Goal: Navigation & Orientation: Find specific page/section

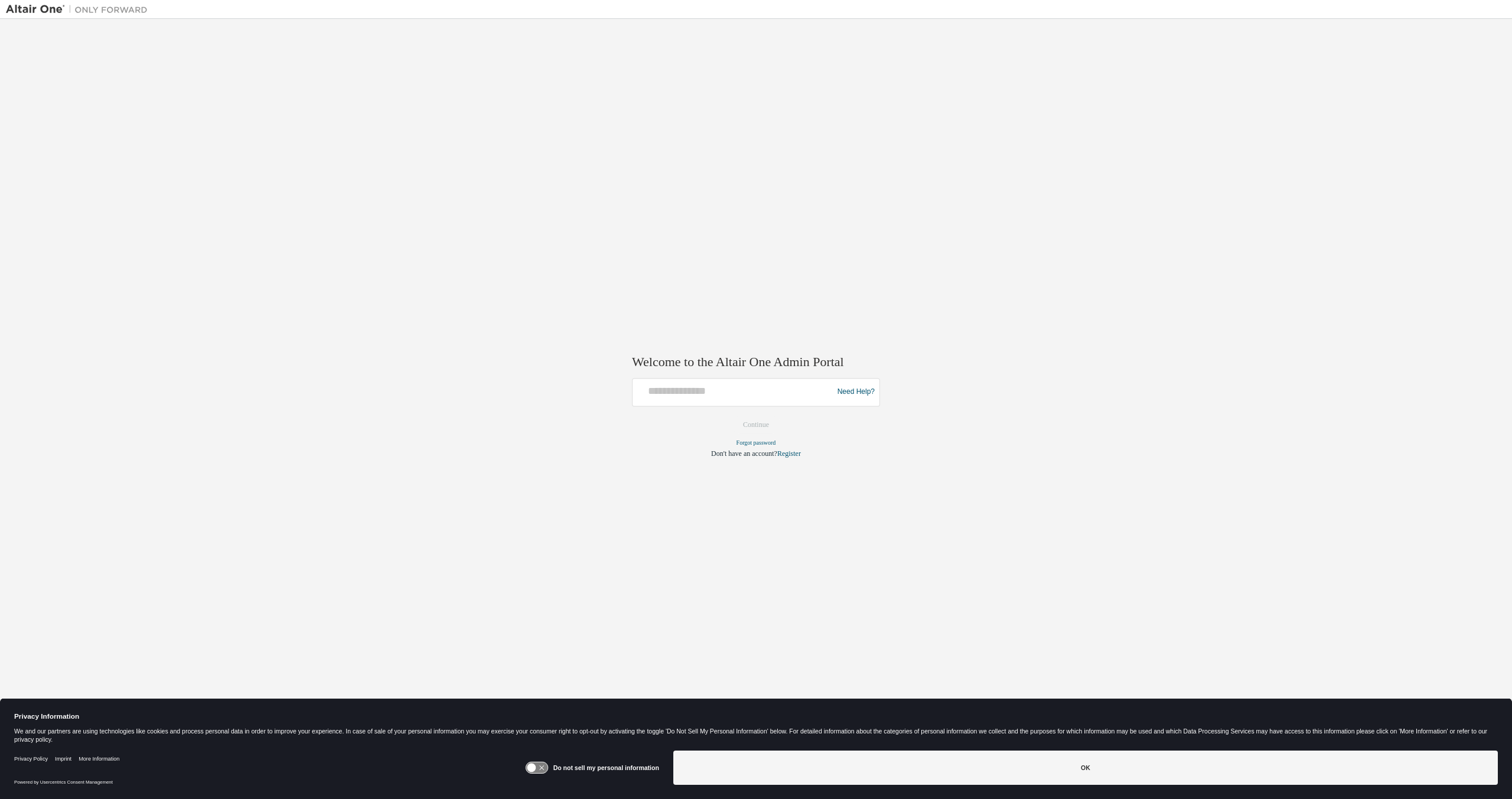
click at [595, 193] on div "Welcome to the Altair One Admin Portal Need Help? Please make sure that you pro…" at bounding box center [756, 392] width 1500 height 735
click at [696, 387] on input "text" at bounding box center [734, 389] width 194 height 18
click at [938, 299] on div "Welcome to the Altair One Admin Portal Need Help? Please make sure that you pro…" at bounding box center [756, 392] width 1500 height 735
click at [723, 398] on input "text" at bounding box center [734, 389] width 194 height 18
type input "**********"
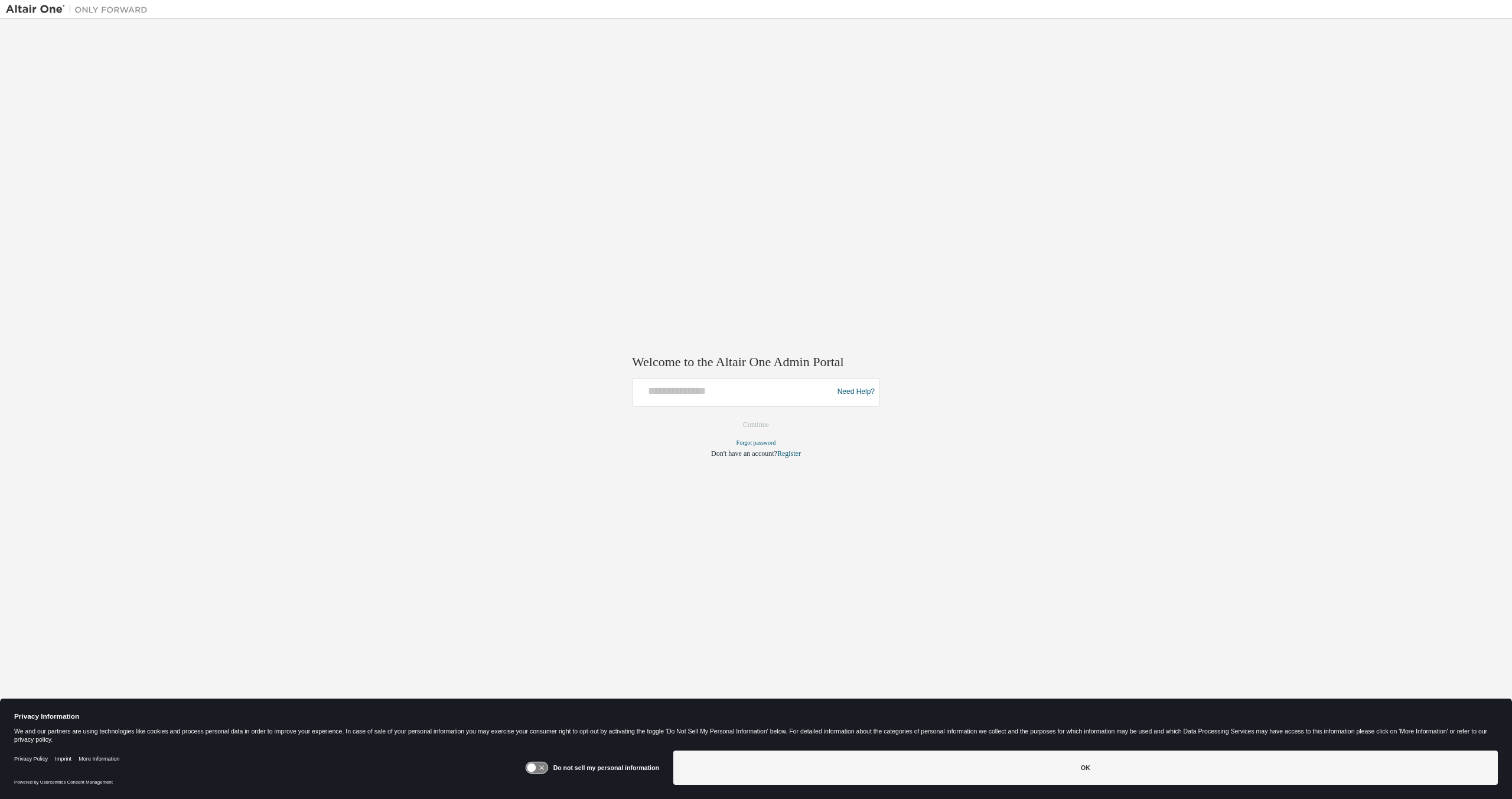
click at [735, 398] on div at bounding box center [734, 392] width 194 height 23
click at [739, 391] on input "text" at bounding box center [734, 389] width 194 height 18
click at [761, 389] on input "**********" at bounding box center [734, 389] width 194 height 18
click at [780, 390] on input "**********" at bounding box center [734, 389] width 194 height 18
type input "**********"
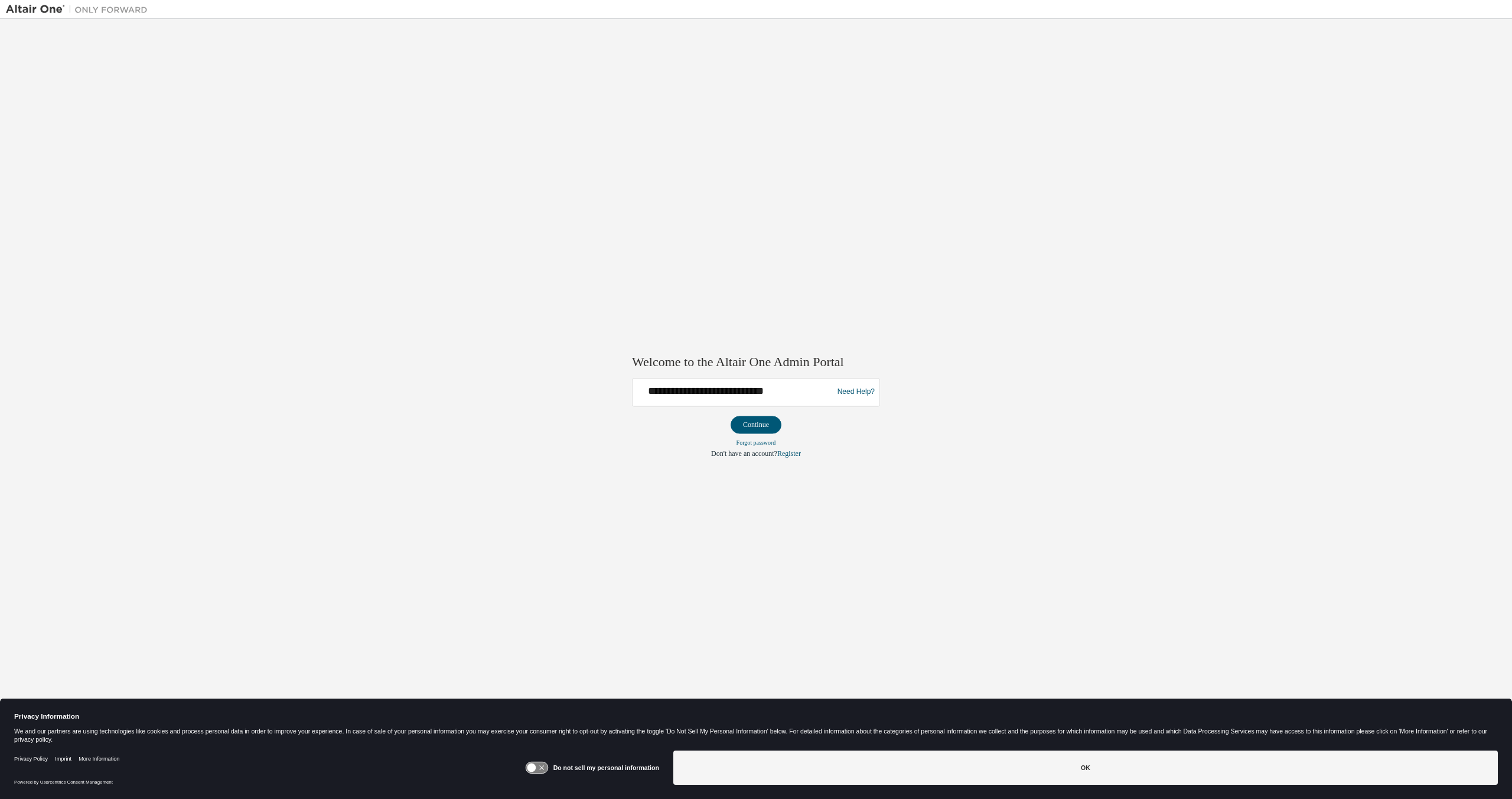
click at [843, 301] on div "**********" at bounding box center [756, 392] width 1500 height 735
click at [761, 429] on button "Continue" at bounding box center [756, 425] width 51 height 18
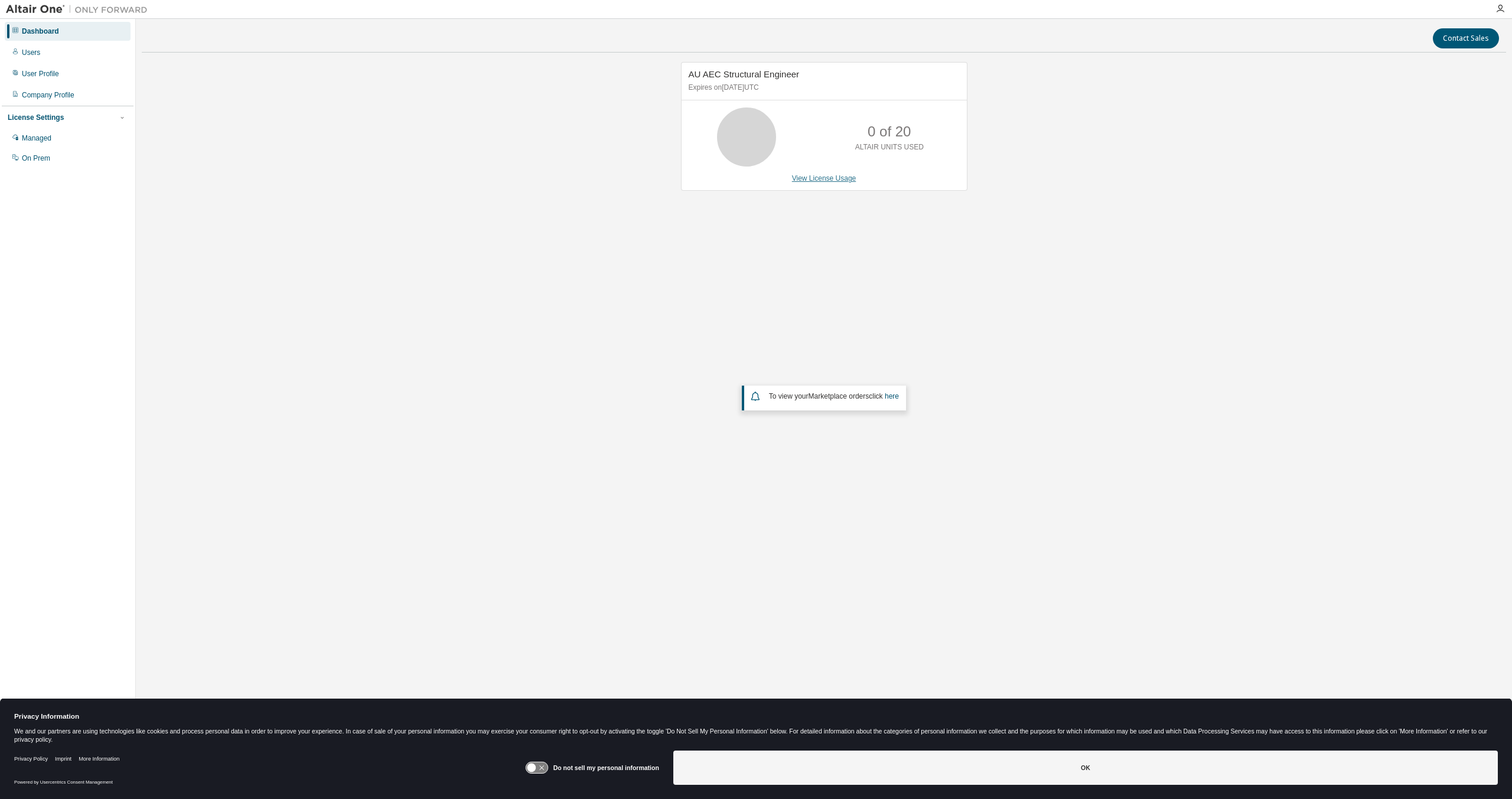
click at [838, 178] on link "View License Usage" at bounding box center [824, 178] width 64 height 8
click at [42, 53] on div "Users" at bounding box center [68, 53] width 126 height 19
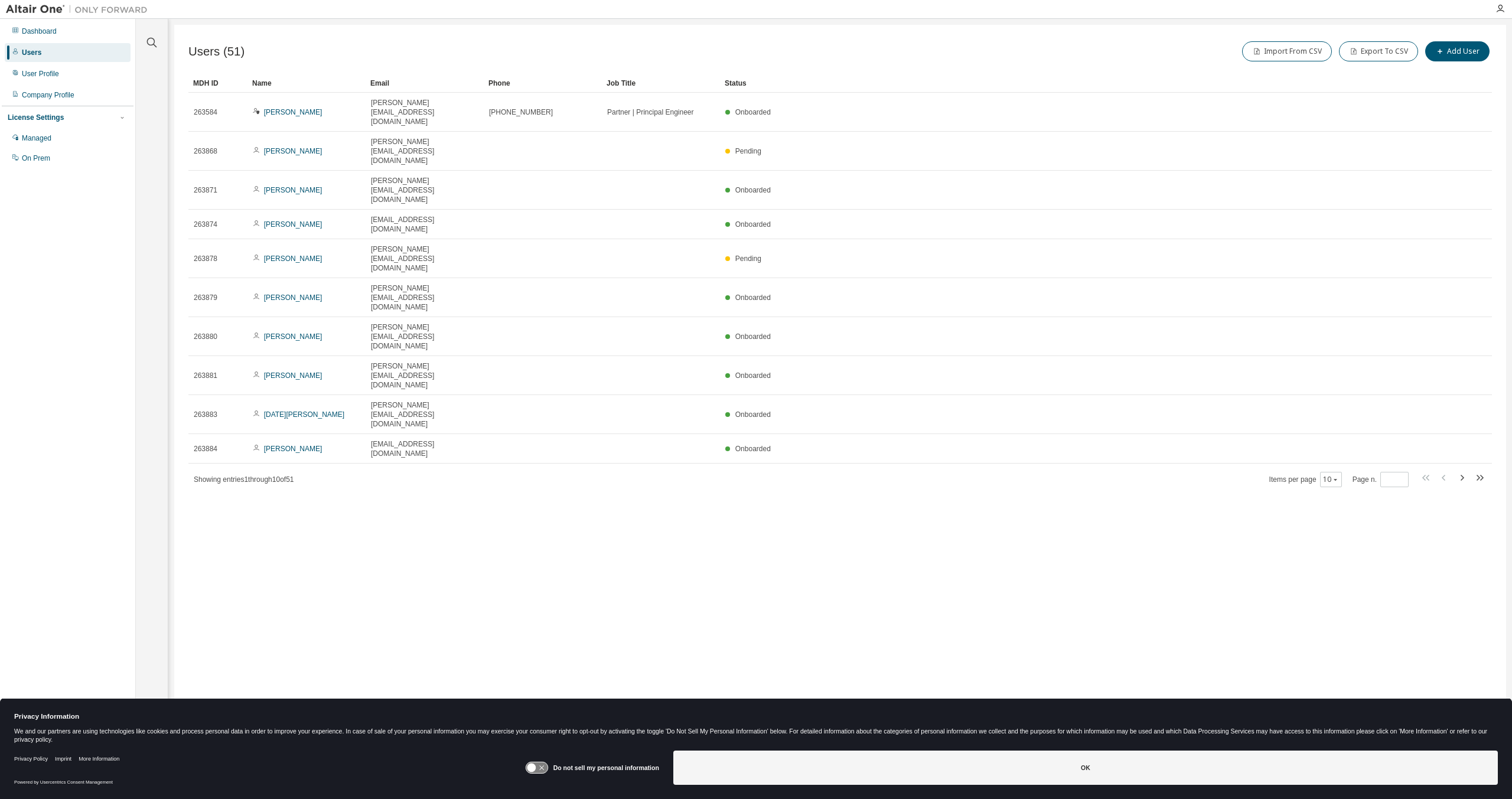
click at [60, 64] on div "Dashboard Users User Profile Company Profile License Settings Managed On Prem" at bounding box center [68, 95] width 132 height 148
click at [58, 68] on div "User Profile" at bounding box center [68, 73] width 126 height 19
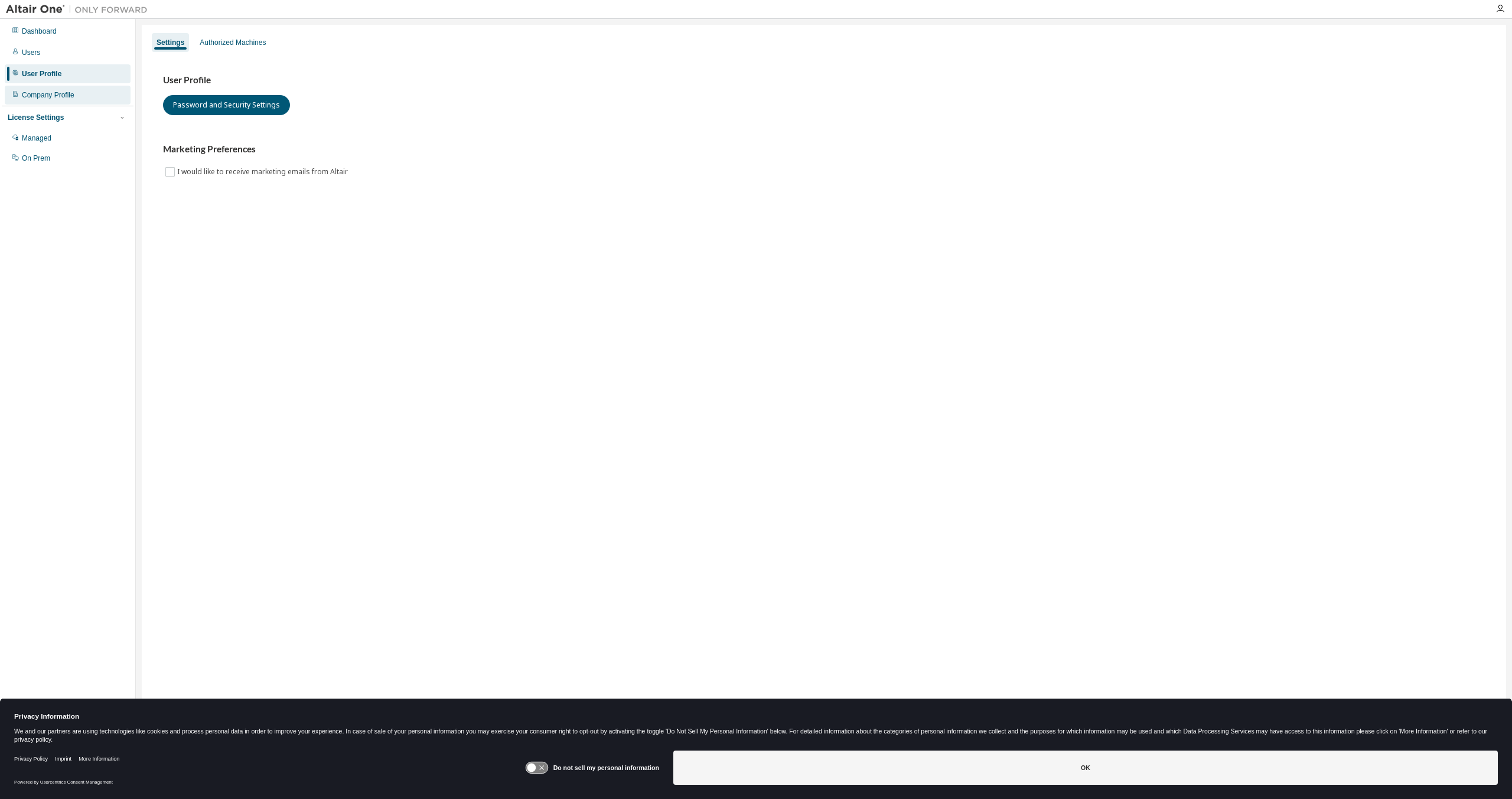
click at [58, 93] on div "Company Profile" at bounding box center [48, 94] width 53 height 9
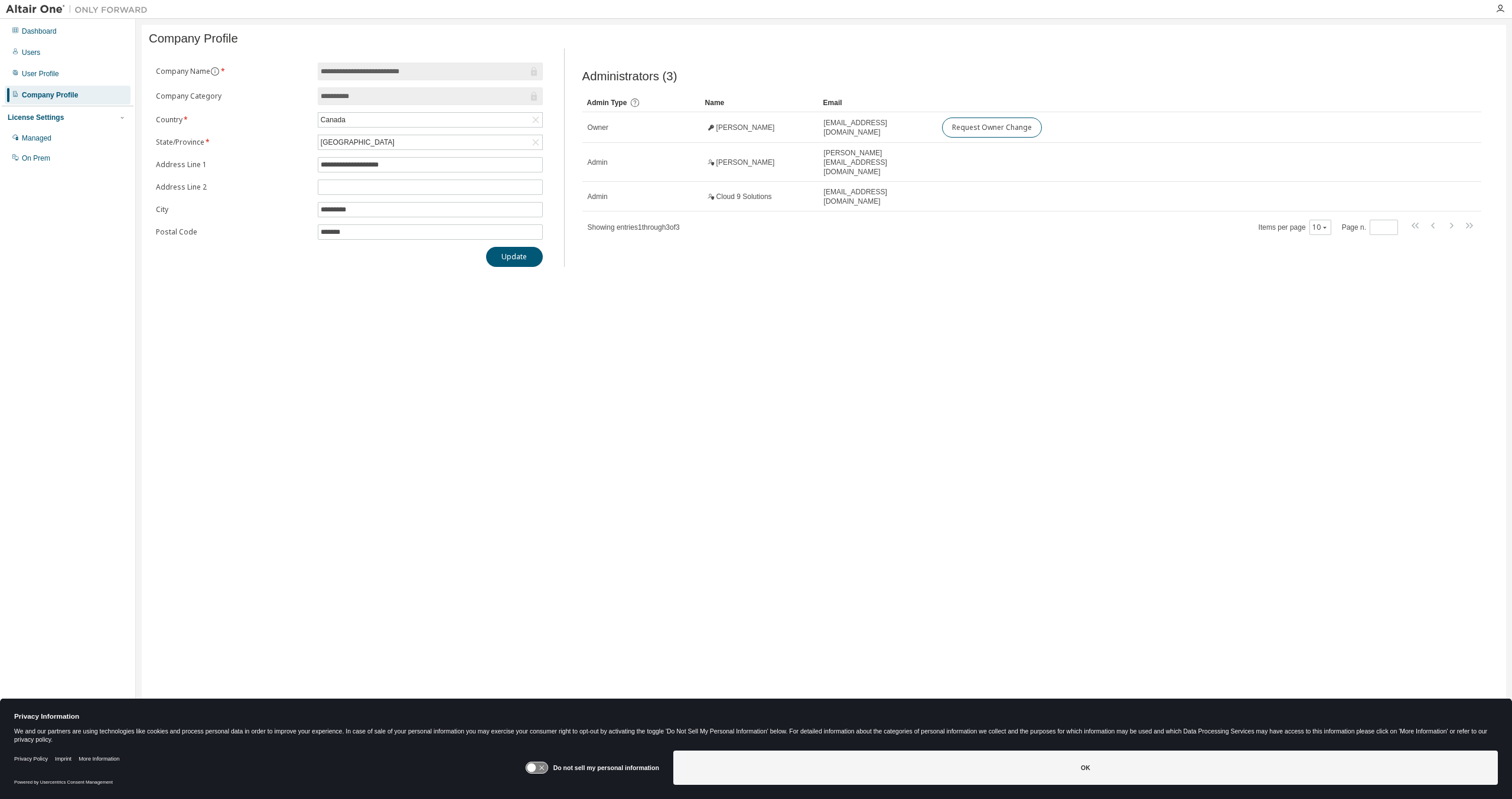
click at [476, 304] on div "**********" at bounding box center [824, 392] width 1364 height 735
click at [72, 50] on div "Users" at bounding box center [68, 53] width 126 height 19
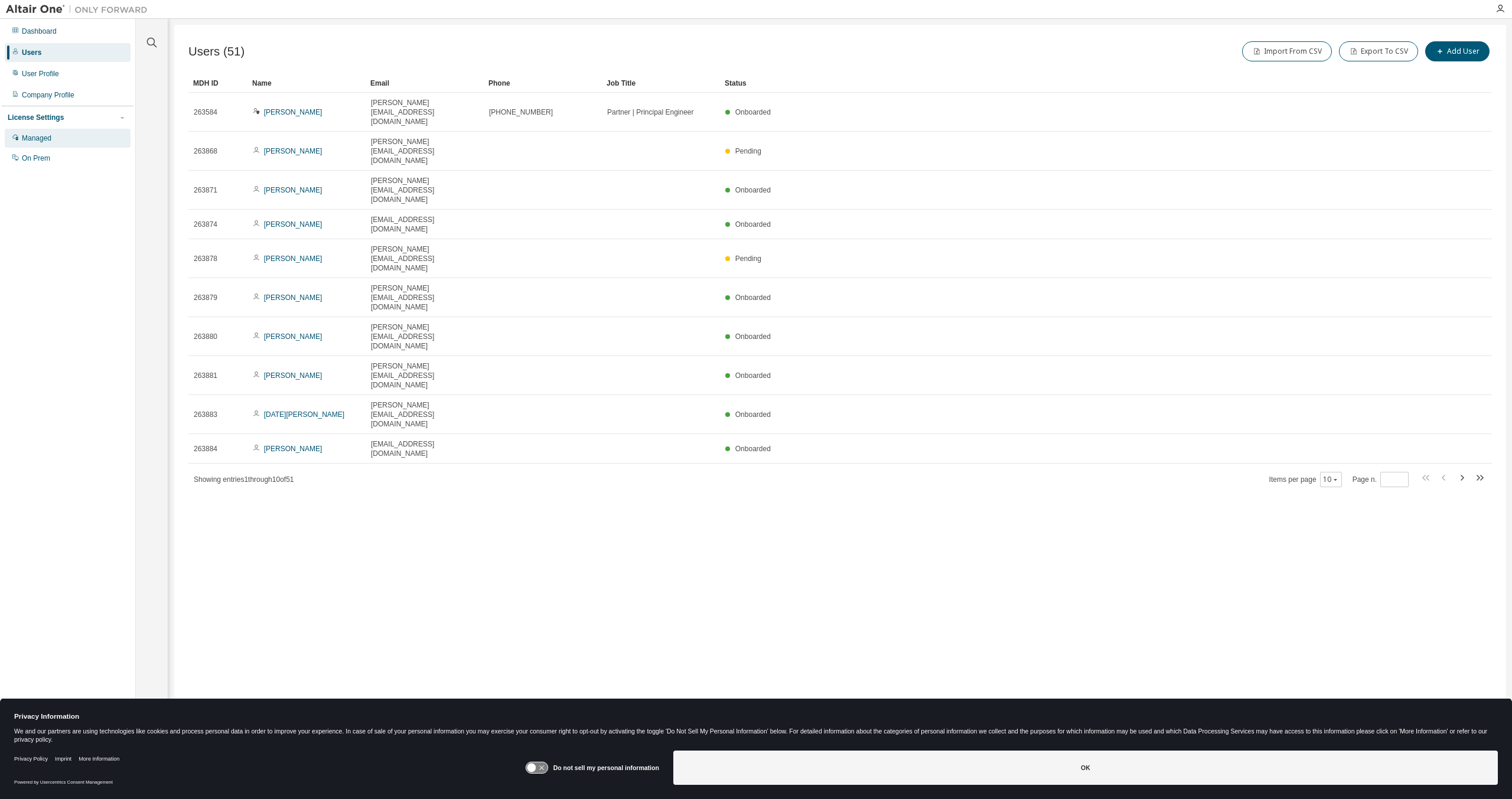
click at [70, 141] on div "Managed" at bounding box center [68, 138] width 126 height 19
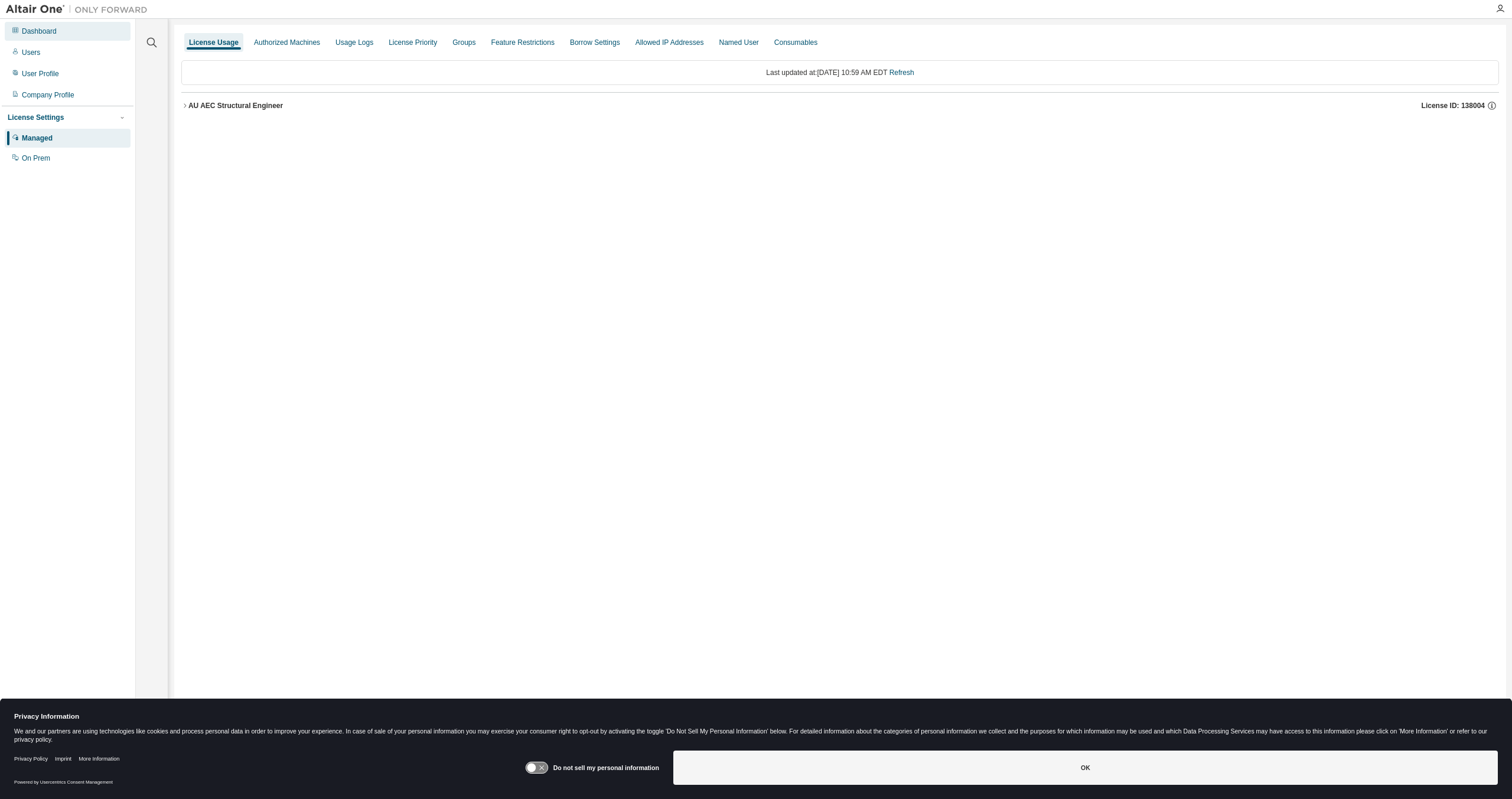
click at [73, 32] on div "Dashboard" at bounding box center [68, 31] width 126 height 19
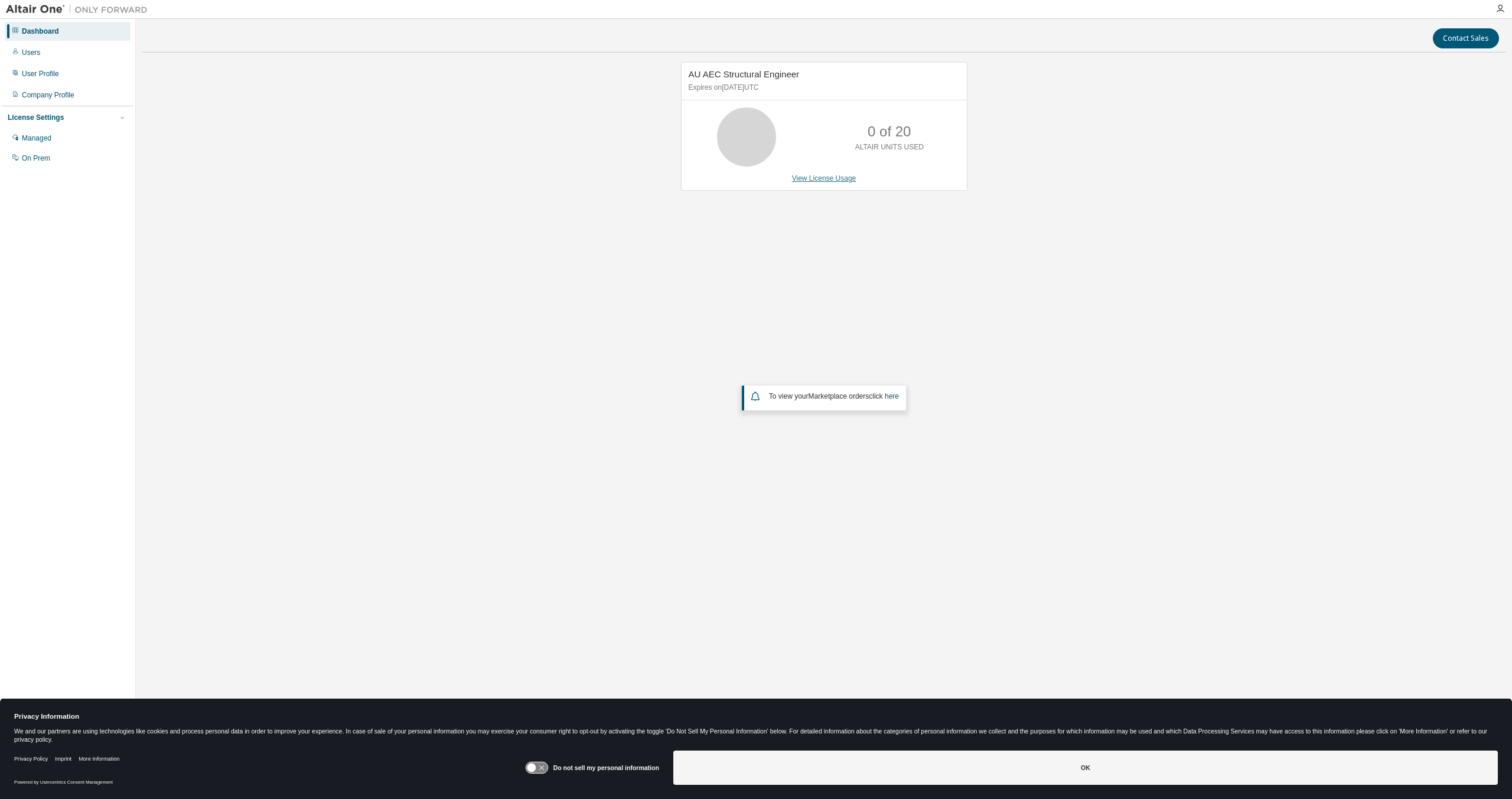
click at [847, 177] on link "View License Usage" at bounding box center [824, 178] width 64 height 8
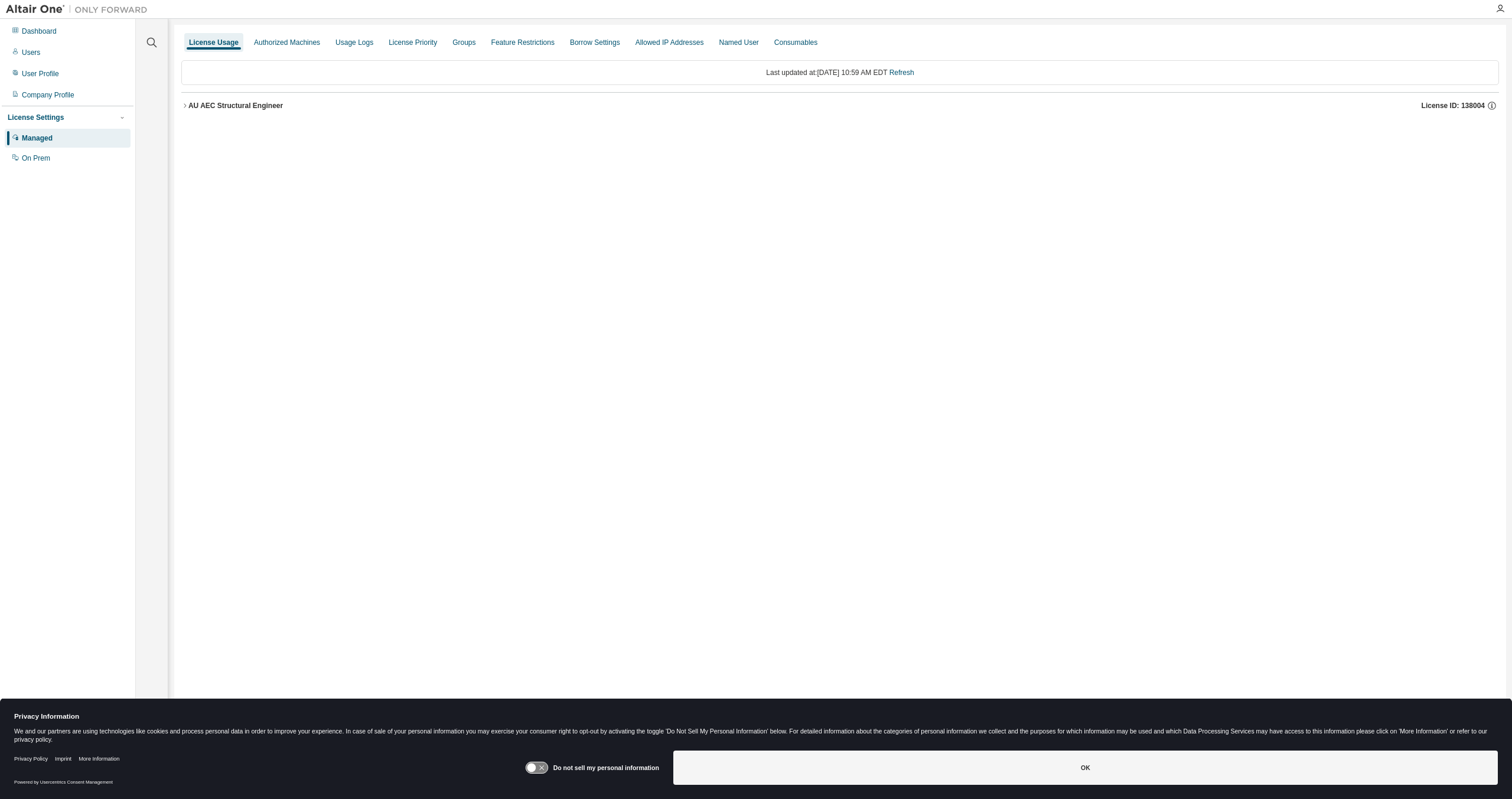
click at [224, 108] on div "AU AEC Structural Engineer" at bounding box center [235, 105] width 94 height 9
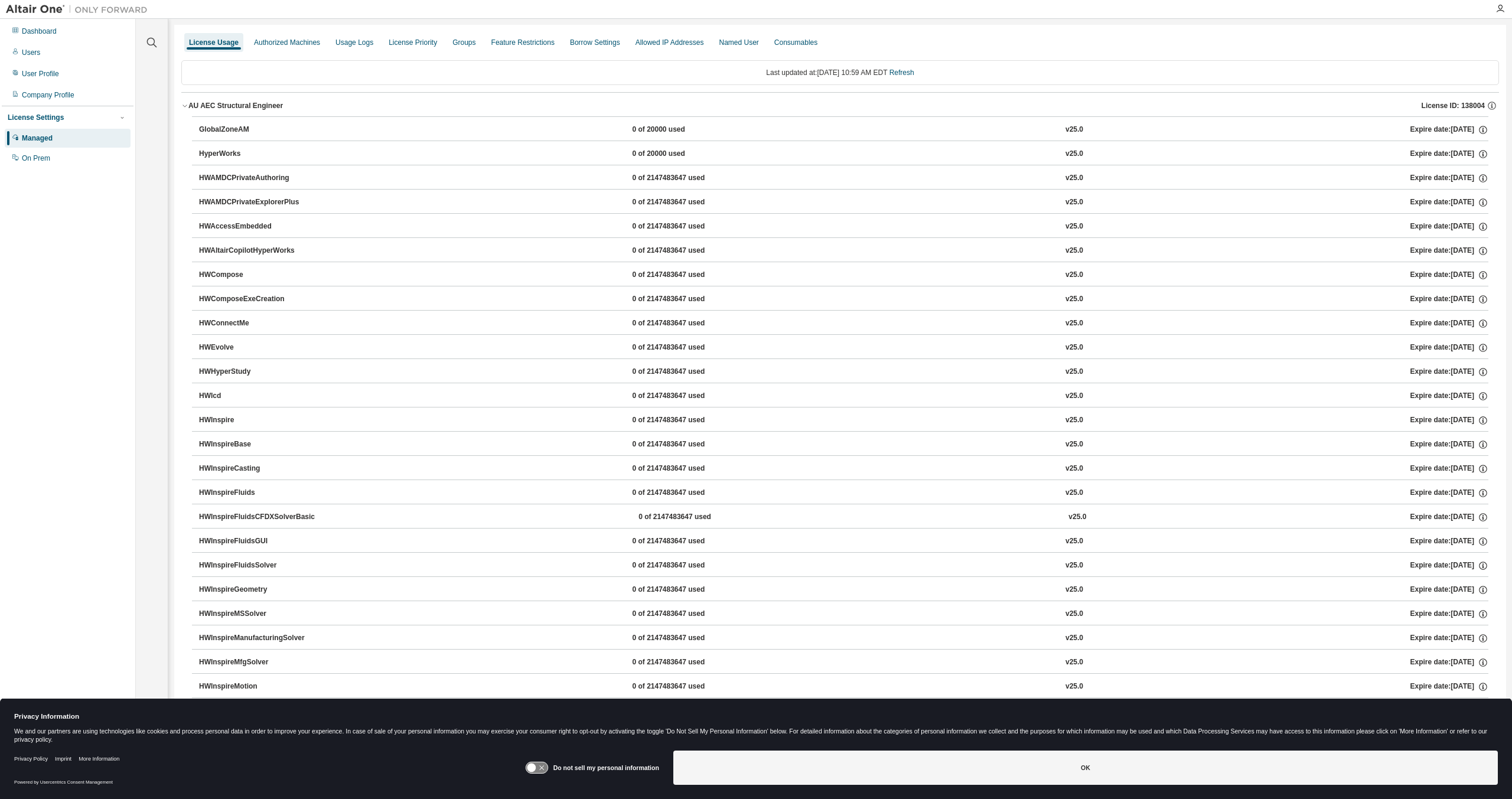
click at [52, 135] on div "Managed" at bounding box center [37, 138] width 31 height 9
click at [64, 33] on div "Dashboard" at bounding box center [68, 31] width 126 height 19
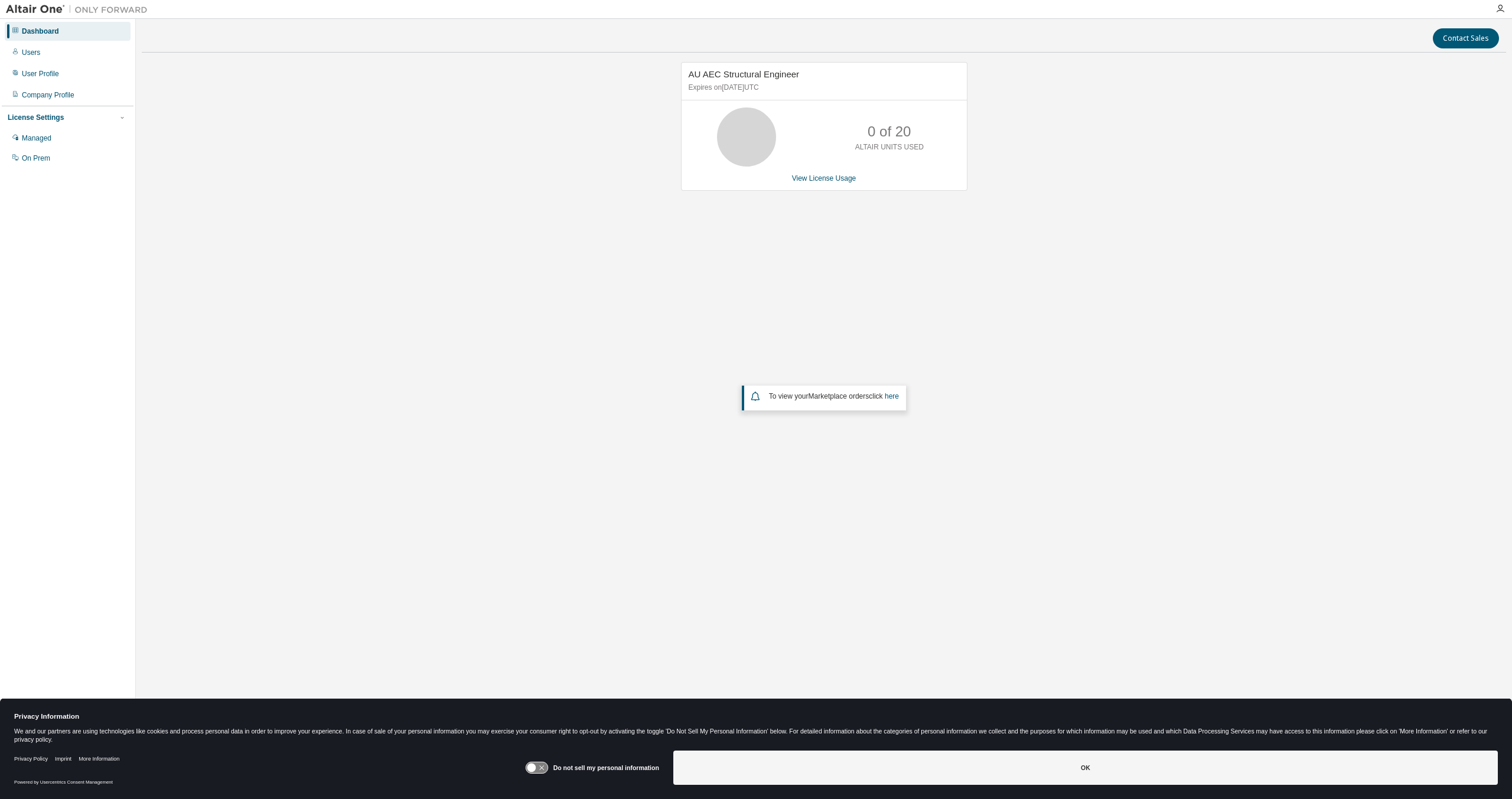
click at [887, 395] on span "To view your Marketplace orders click here" at bounding box center [834, 396] width 130 height 8
click at [892, 395] on link "here" at bounding box center [892, 396] width 14 height 8
click at [1066, 220] on div "AU AEC Structural Engineer Expires on February 28, 2026 UTC 0 of 20 ALTAIR UNIT…" at bounding box center [824, 321] width 1364 height 520
click at [49, 53] on div "Users" at bounding box center [68, 53] width 126 height 19
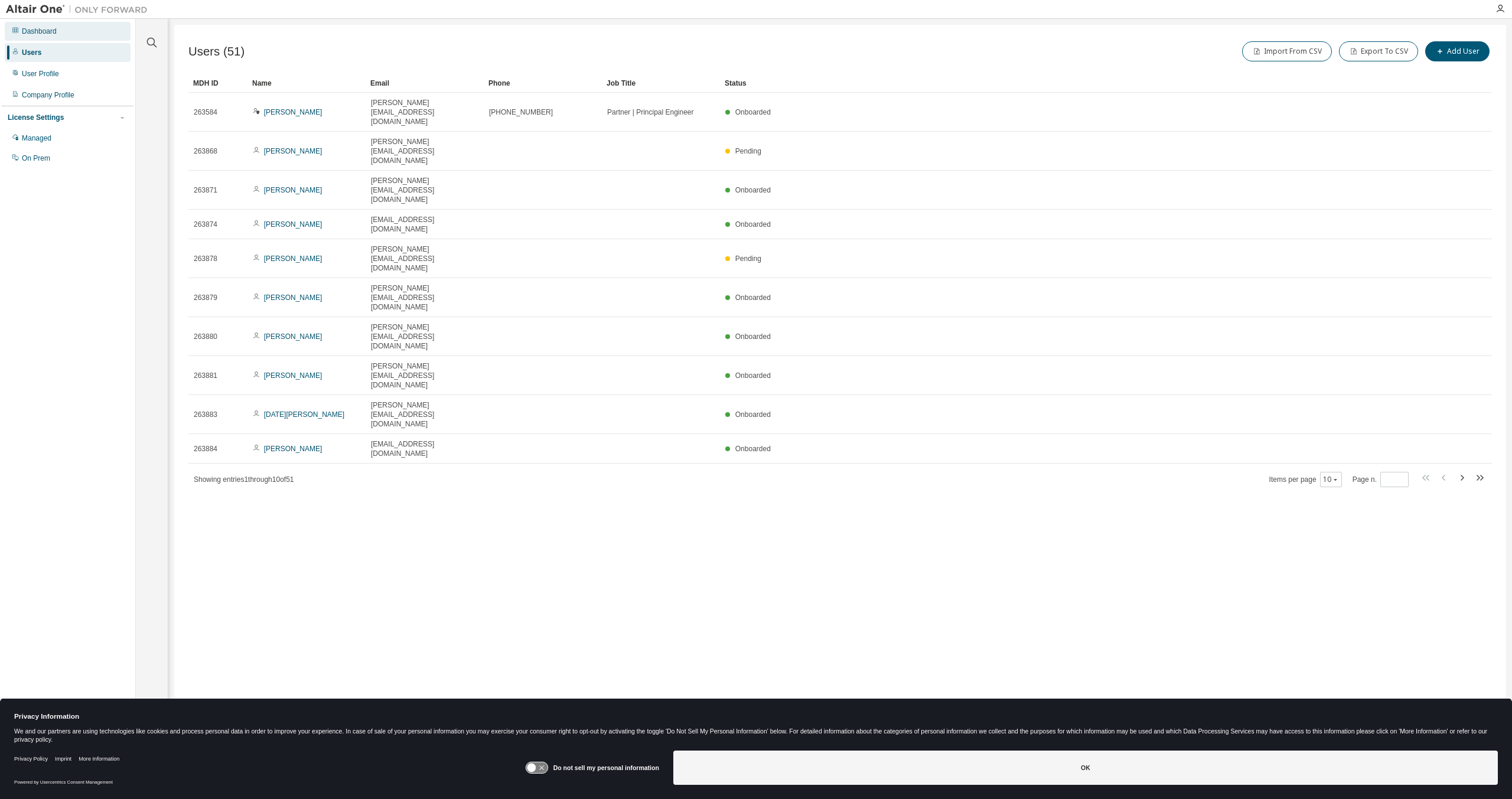
click at [60, 33] on div "Dashboard" at bounding box center [68, 31] width 126 height 19
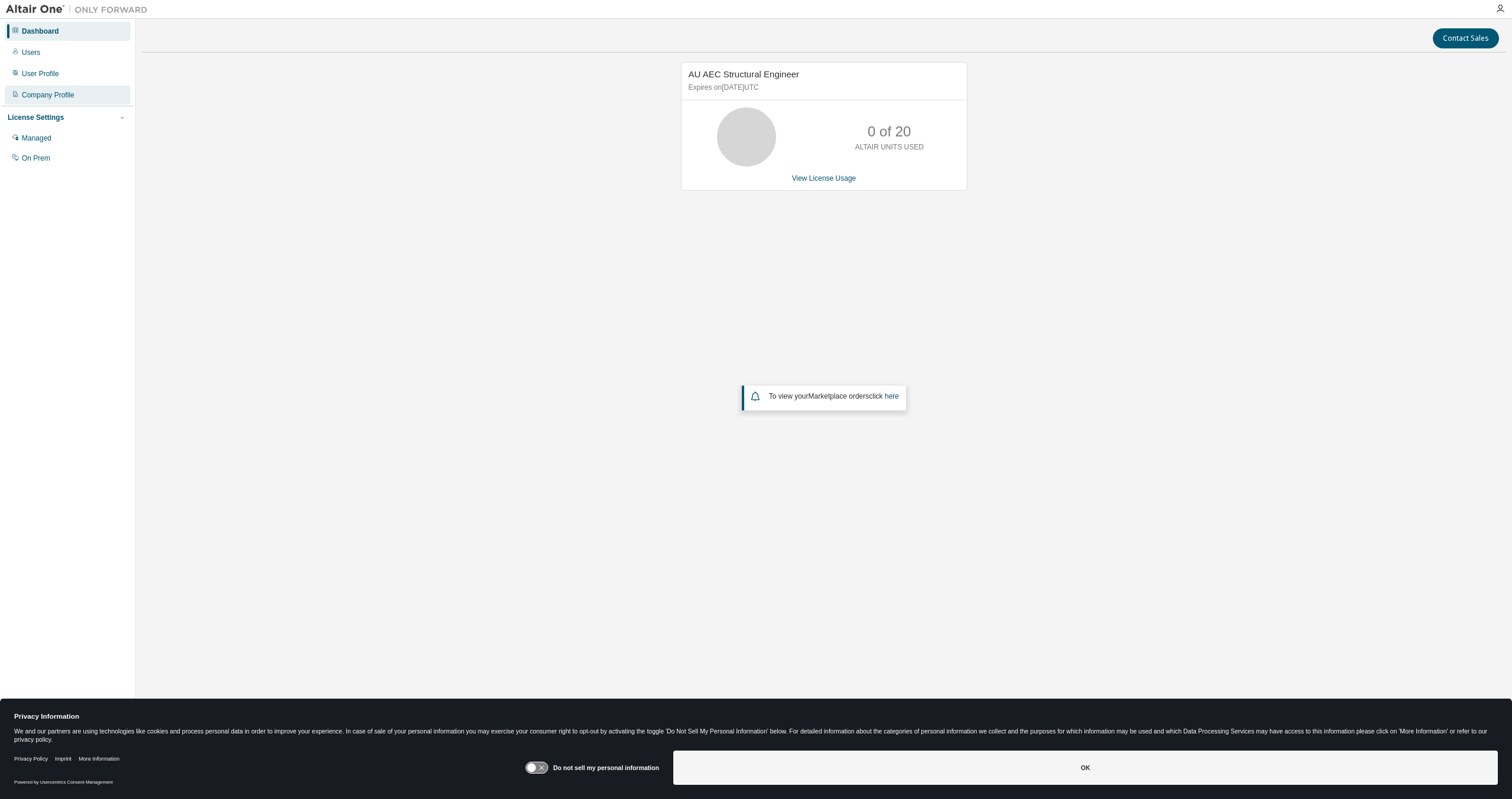
click at [73, 95] on div "Company Profile" at bounding box center [68, 95] width 126 height 19
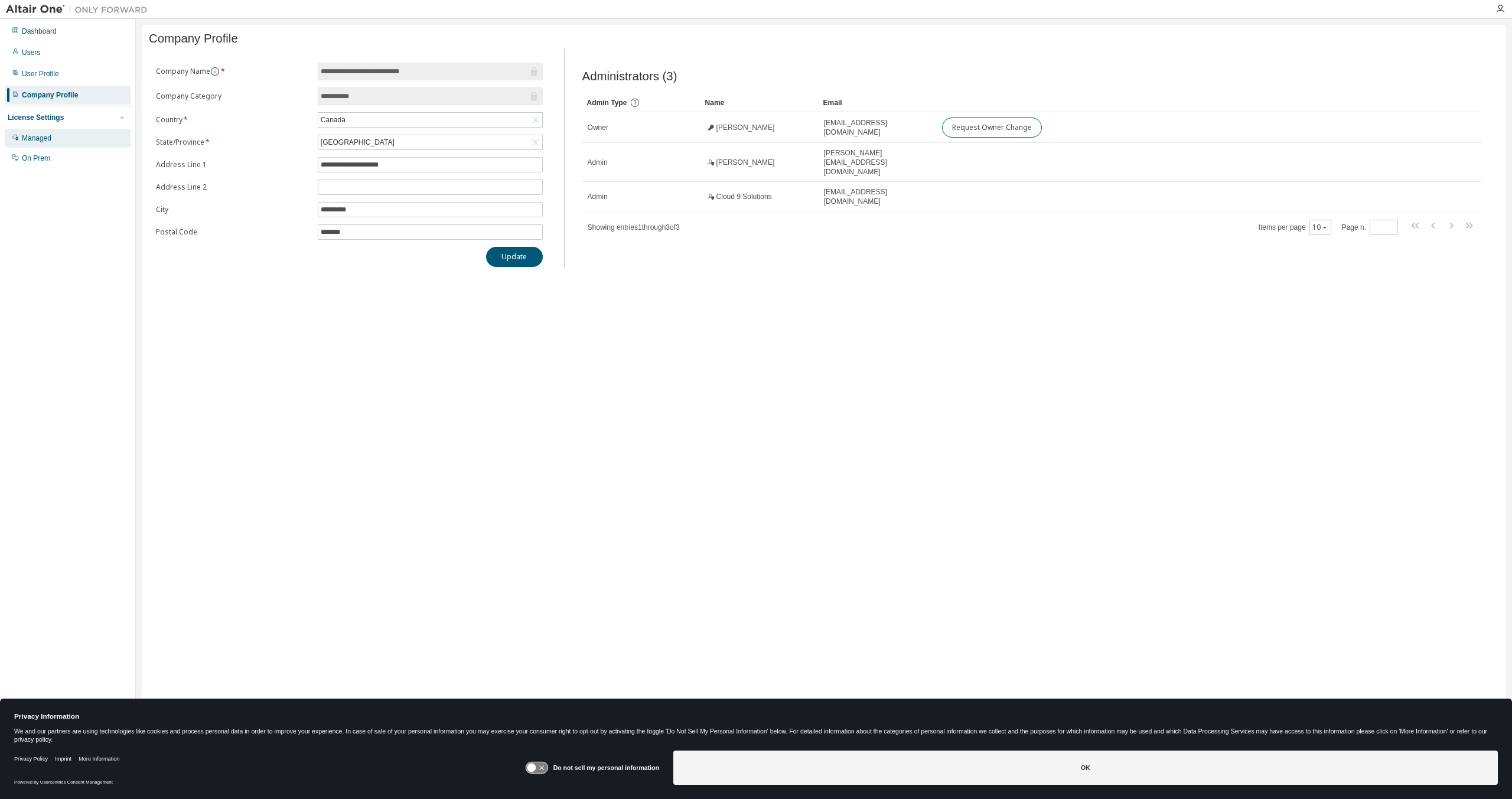
click at [73, 139] on div "Managed" at bounding box center [68, 138] width 126 height 19
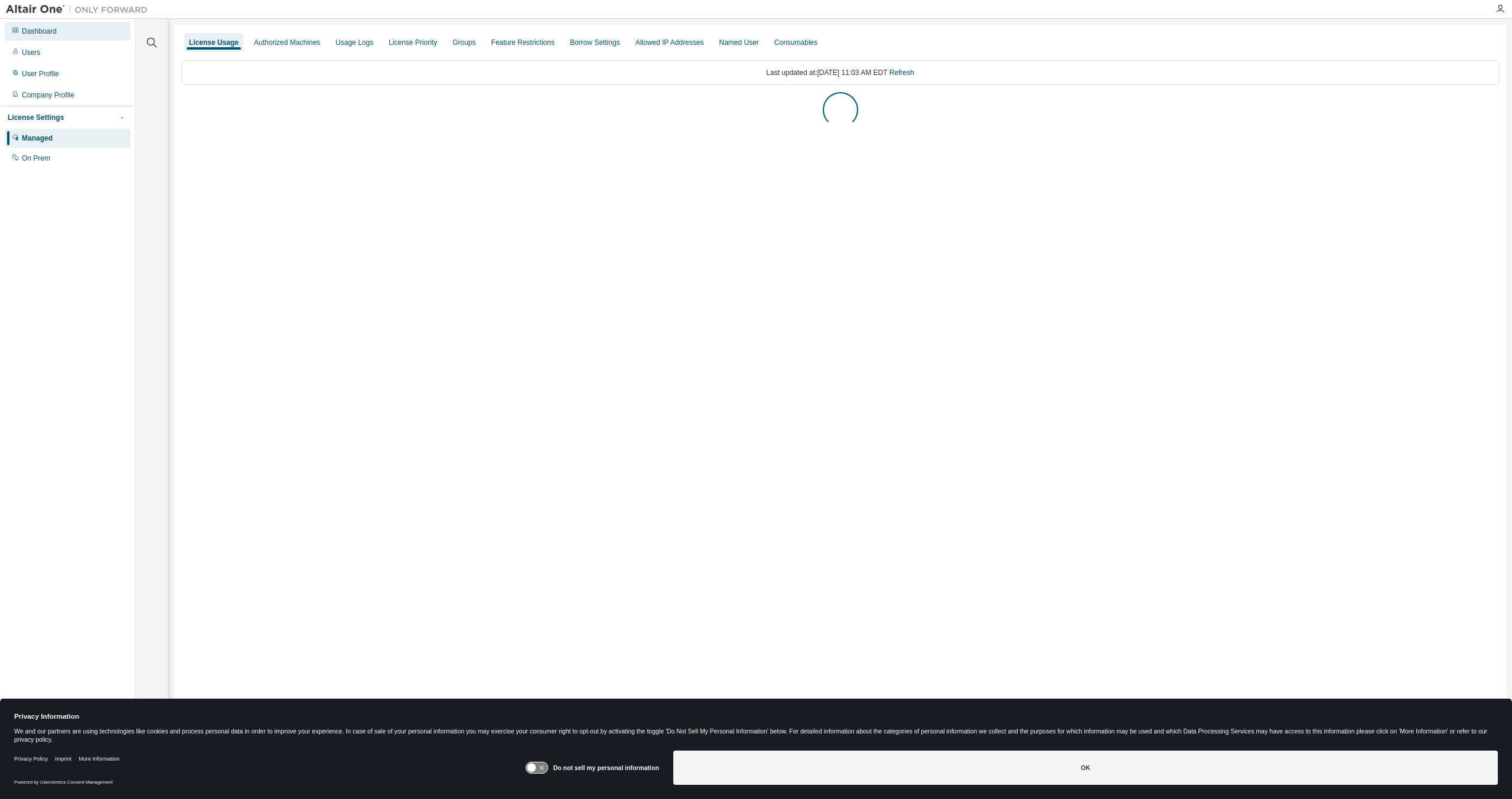
click at [63, 31] on div "Dashboard" at bounding box center [68, 31] width 126 height 19
